Goal: Task Accomplishment & Management: Manage account settings

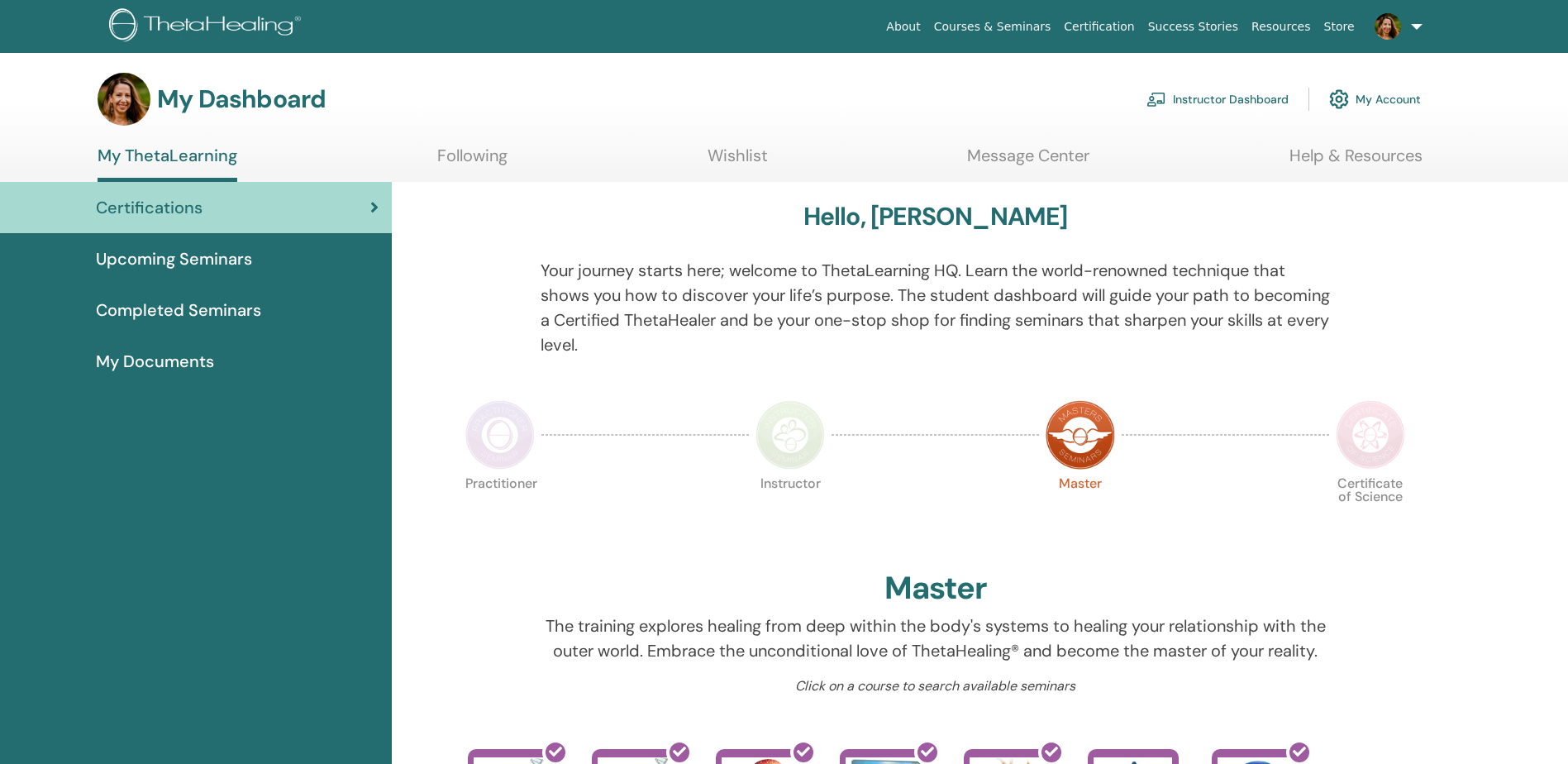
click at [1229, 95] on link "Instructor Dashboard" at bounding box center [1217, 99] width 142 height 37
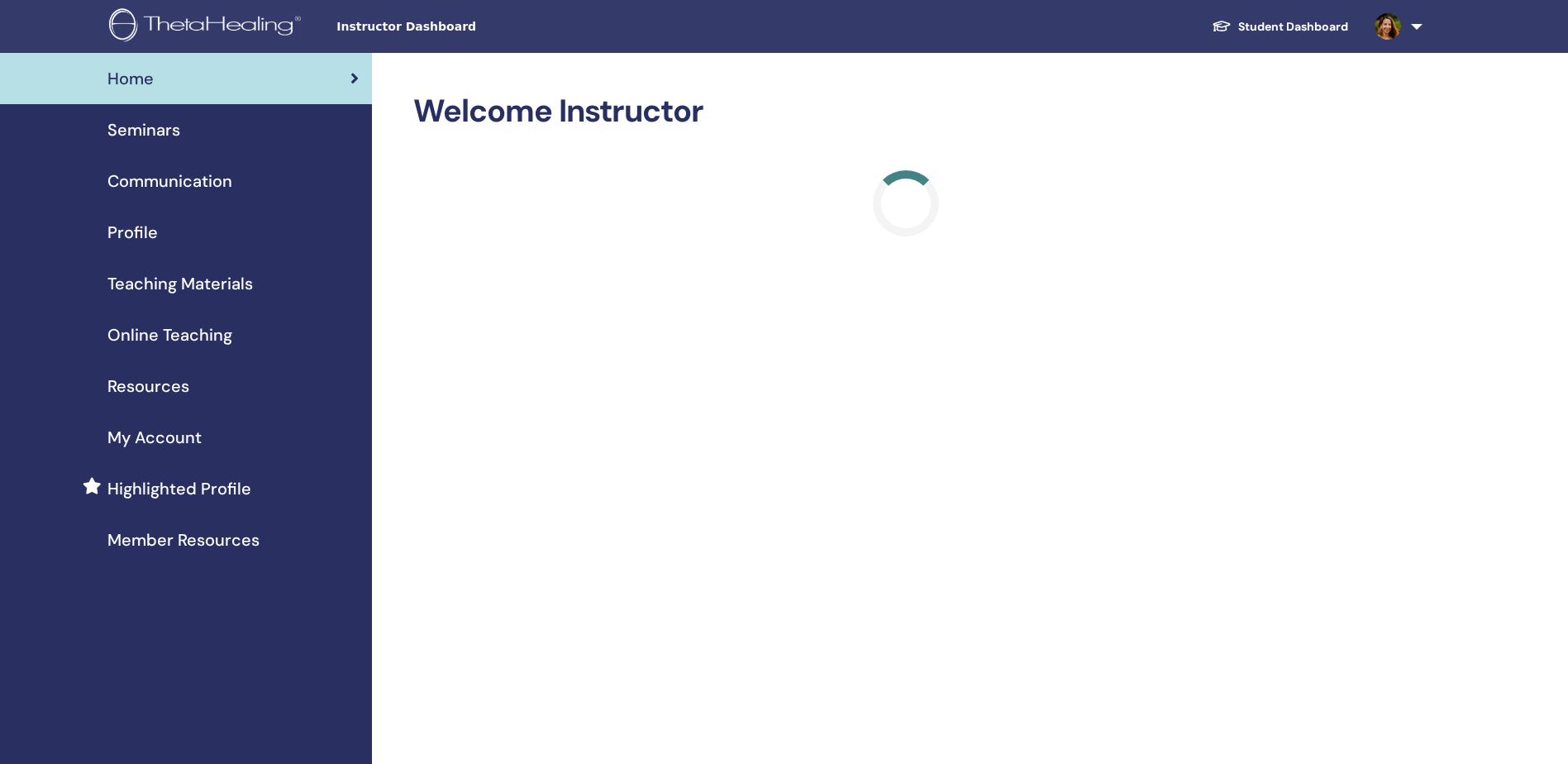
click at [131, 124] on span "Seminars" at bounding box center [143, 130] width 72 height 24
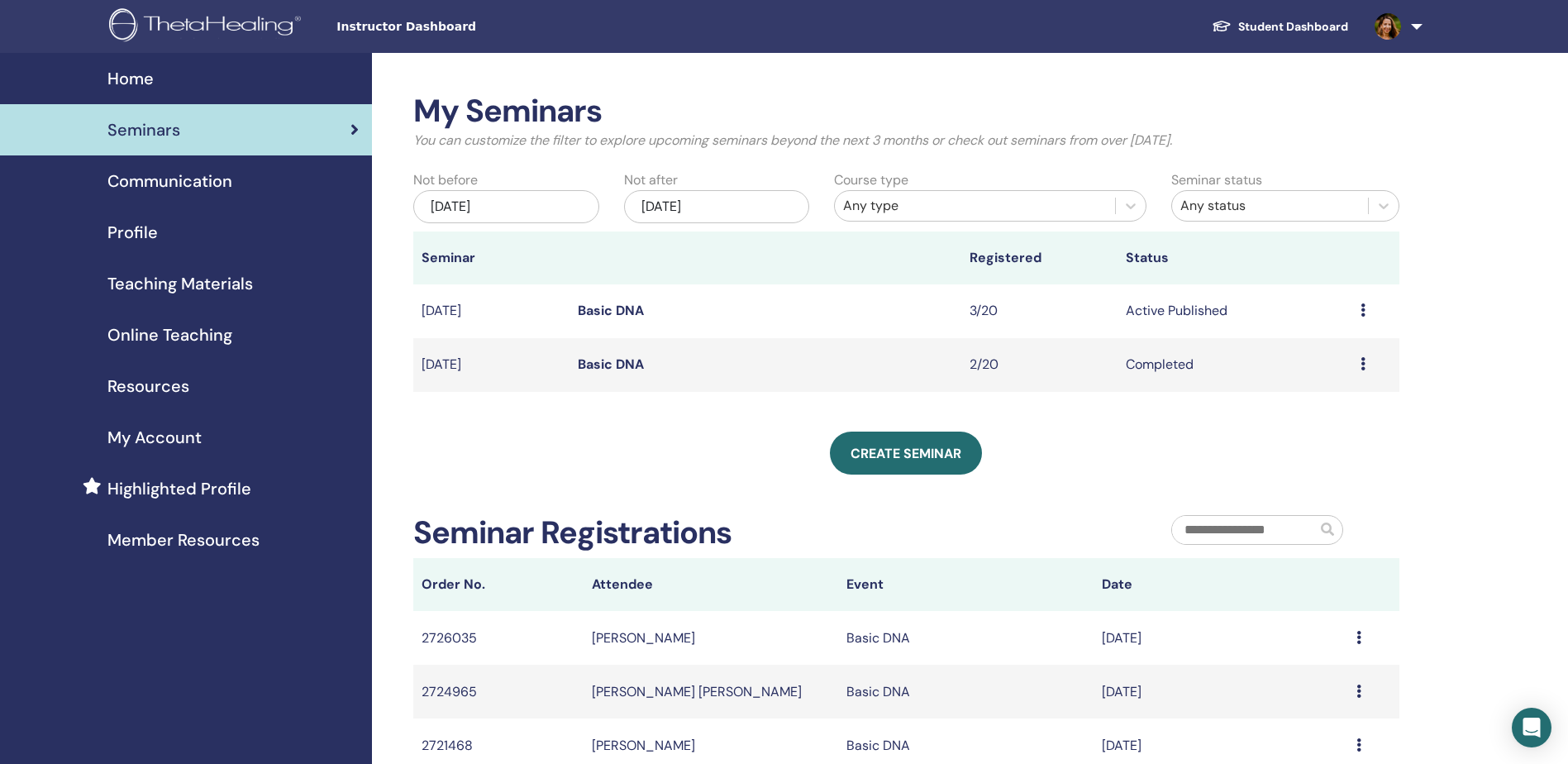
click at [1365, 308] on div "Preview Edit Attendees Cancel" at bounding box center [1376, 310] width 31 height 20
click at [1166, 542] on div at bounding box center [1284, 537] width 253 height 45
click at [607, 314] on link "Basic DNA" at bounding box center [610, 310] width 66 height 17
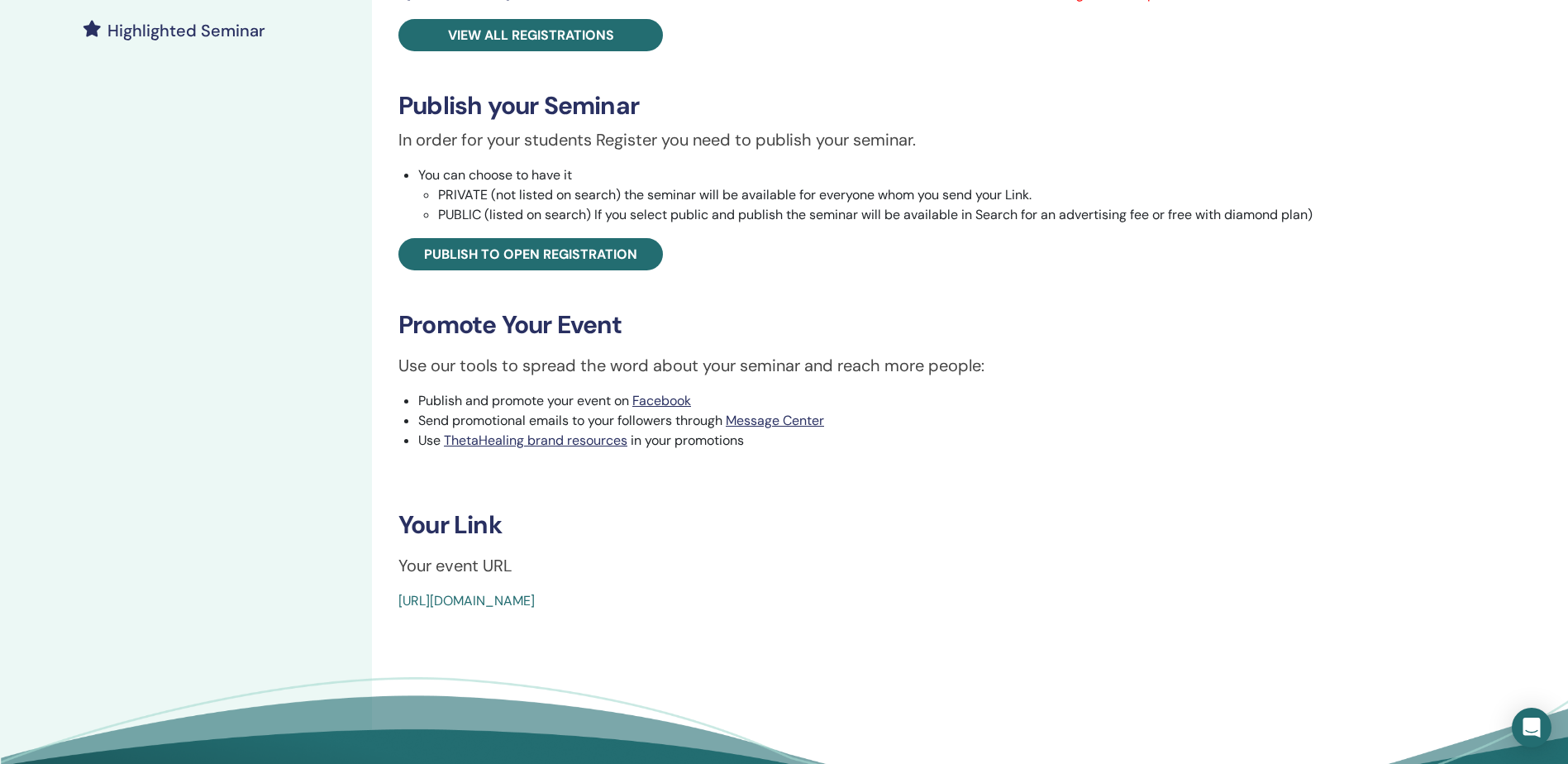
scroll to position [496, 0]
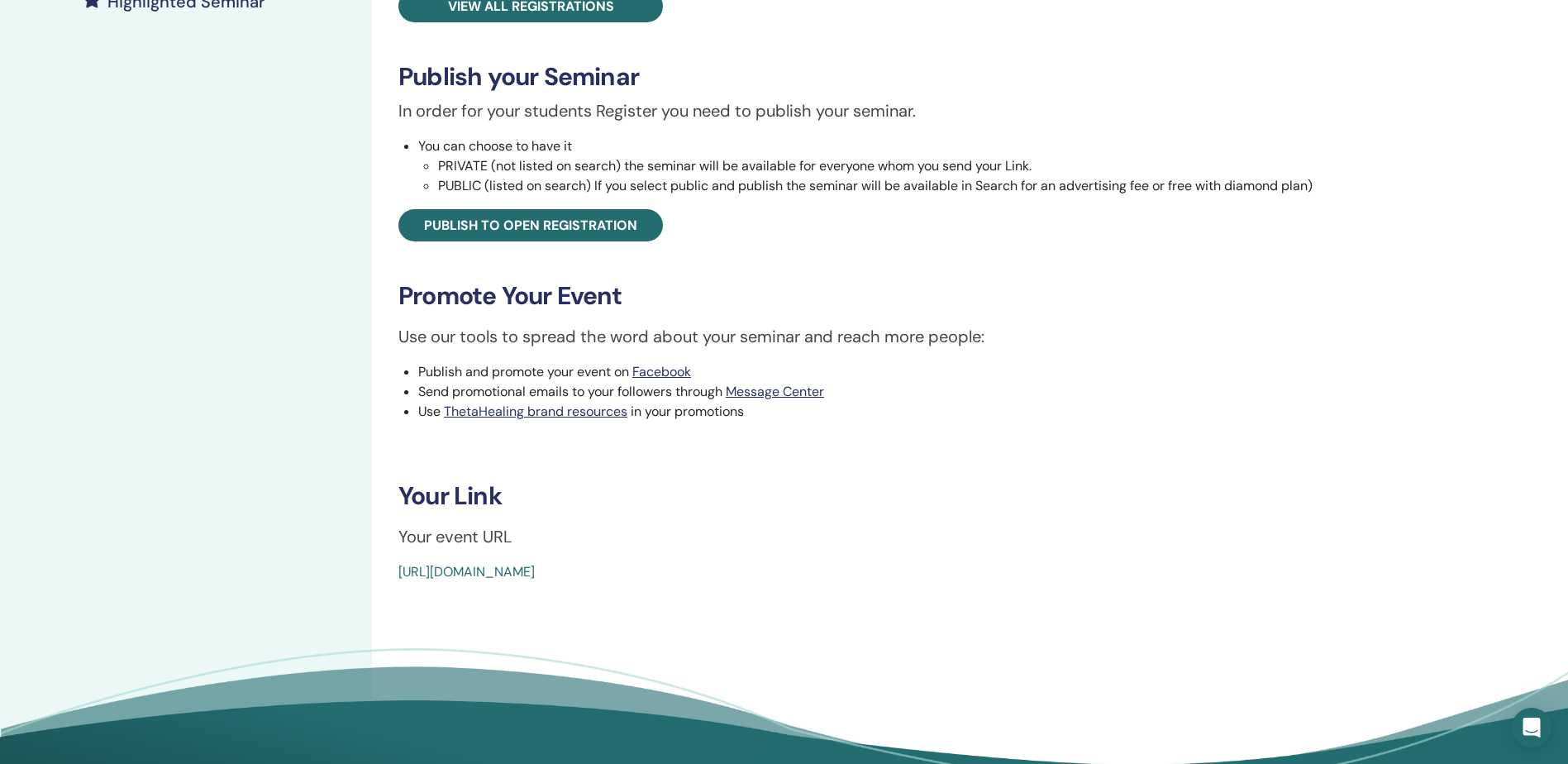
drag, startPoint x: 782, startPoint y: 576, endPoint x: 397, endPoint y: 579, distance: 385.0
click at [397, 579] on div "Basic DNA Event Type In-Person Event Status Active Published Registrations 3/20…" at bounding box center [895, 88] width 1026 height 985
copy link "[URL][DOMAIN_NAME]"
